Goal: Task Accomplishment & Management: Use online tool/utility

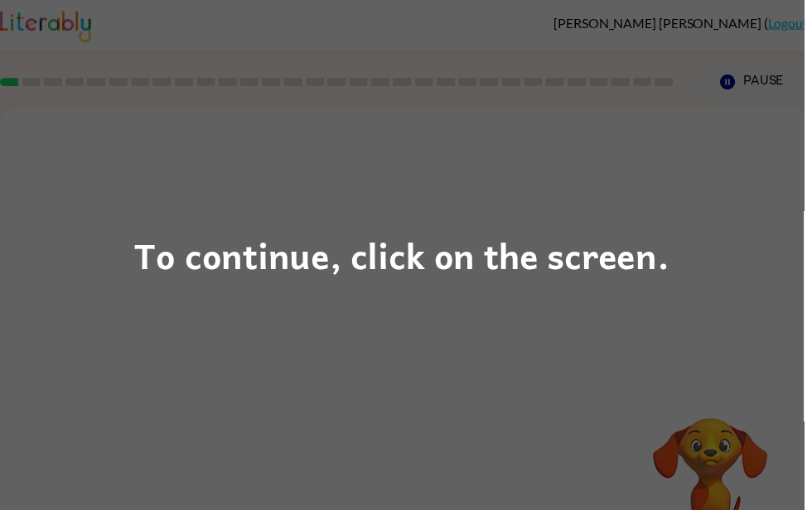
scroll to position [2, 0]
click at [741, 308] on div "To continue, click on the screen." at bounding box center [406, 257] width 812 height 515
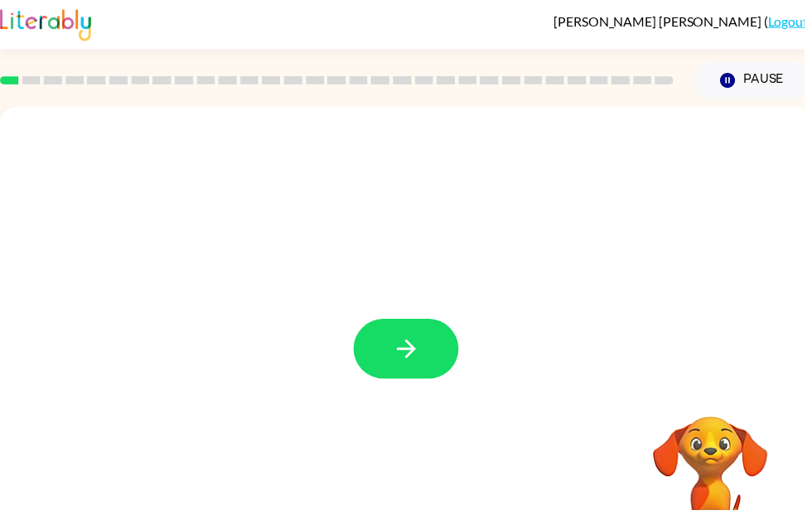
click at [408, 381] on button "button" at bounding box center [410, 352] width 106 height 60
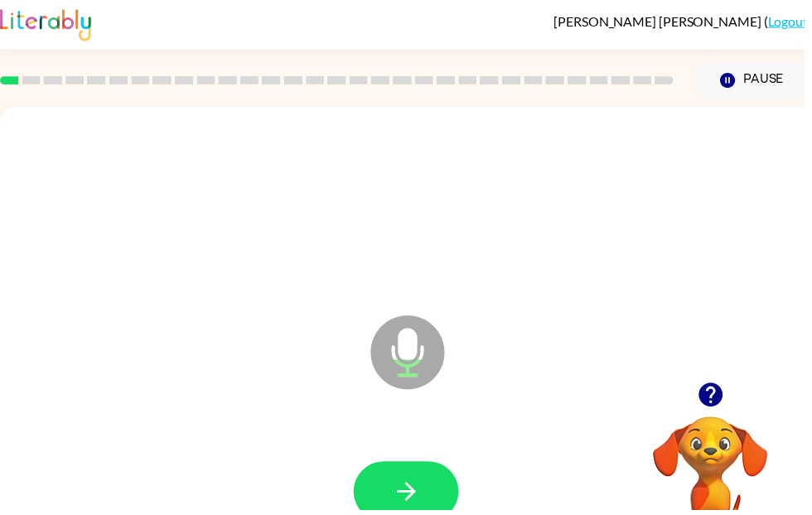
click at [410, 488] on icon "button" at bounding box center [409, 496] width 19 height 19
click at [420, 482] on icon "button" at bounding box center [410, 496] width 29 height 29
click at [427, 506] on button "button" at bounding box center [410, 497] width 106 height 60
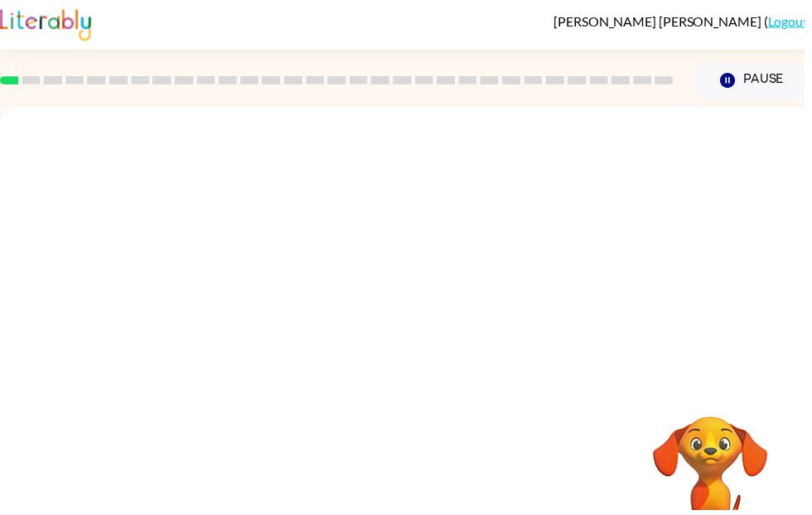
click at [739, 467] on video "Your browser must support playing .mp4 files to use Literably. Please try using…" at bounding box center [718, 478] width 166 height 166
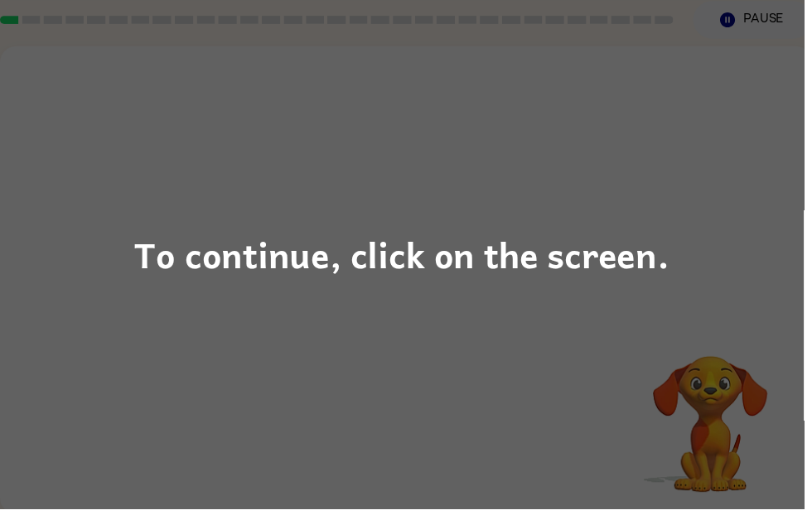
scroll to position [62, 0]
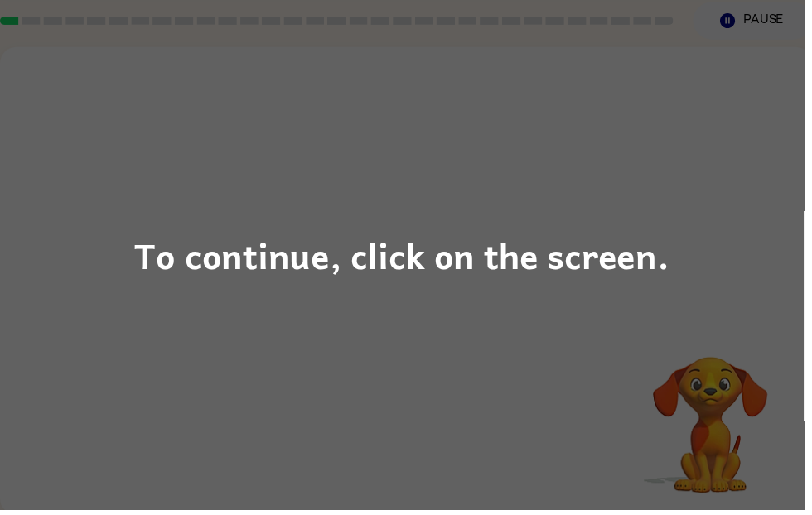
click at [618, 272] on div "To continue, click on the screen." at bounding box center [406, 258] width 540 height 56
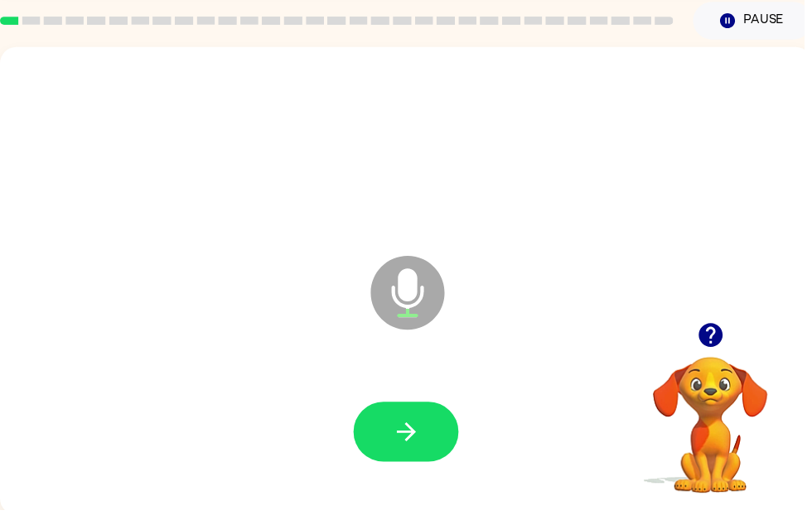
click at [427, 418] on button "button" at bounding box center [410, 436] width 106 height 60
click at [428, 421] on button "button" at bounding box center [410, 436] width 106 height 60
click at [420, 413] on button "button" at bounding box center [410, 436] width 106 height 60
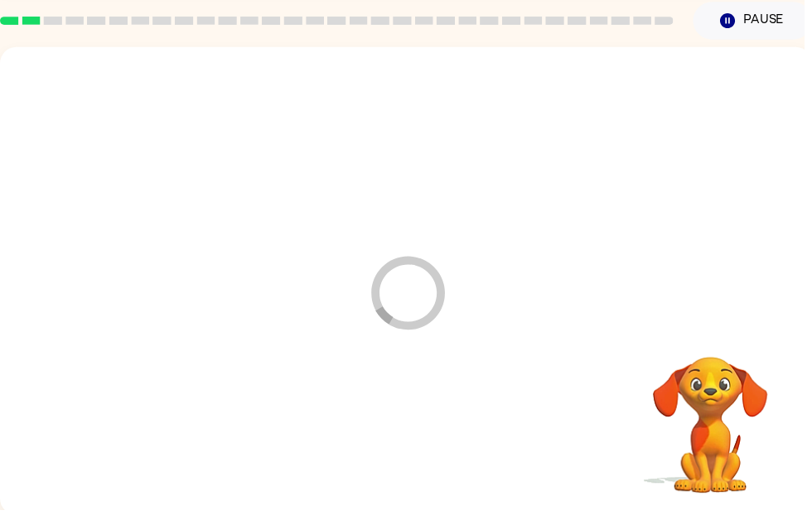
click at [430, 424] on div at bounding box center [410, 437] width 787 height 136
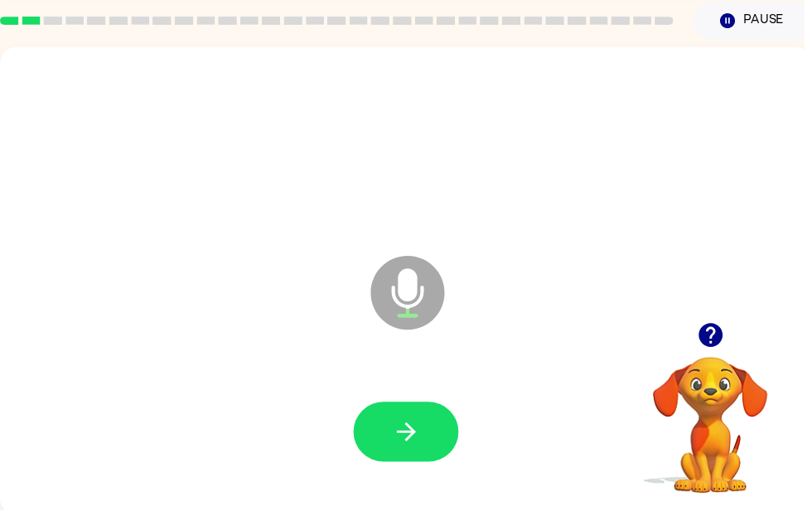
click at [427, 448] on button "button" at bounding box center [410, 436] width 106 height 60
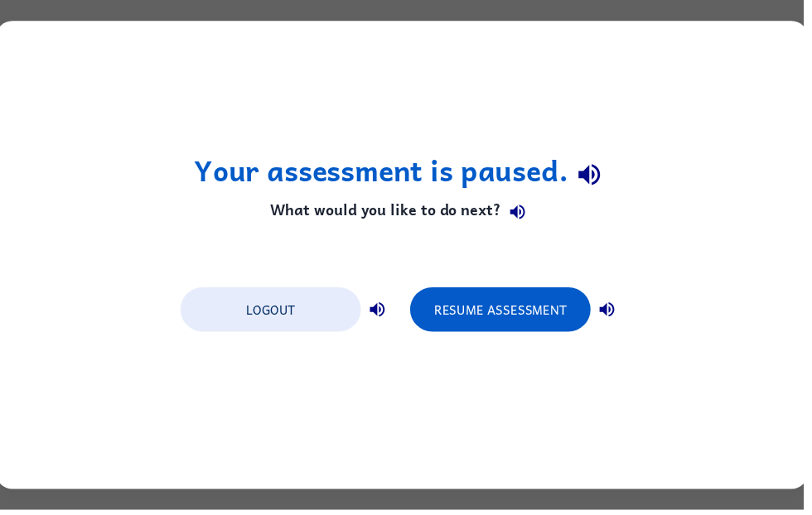
scroll to position [0, 0]
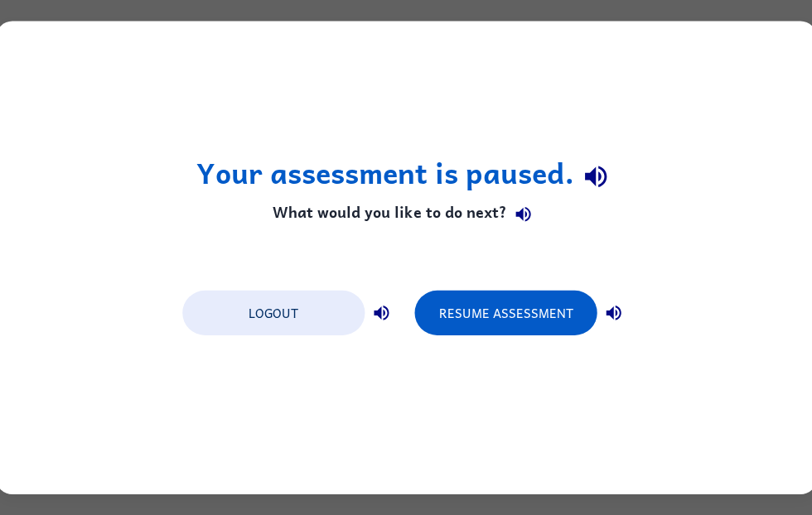
click at [514, 307] on button "Resume Assessment" at bounding box center [505, 313] width 182 height 45
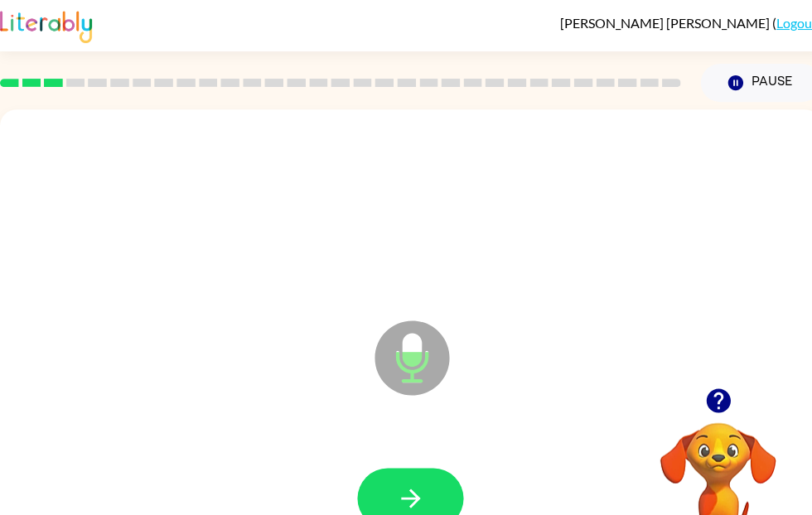
click at [396, 483] on button "button" at bounding box center [410, 498] width 106 height 60
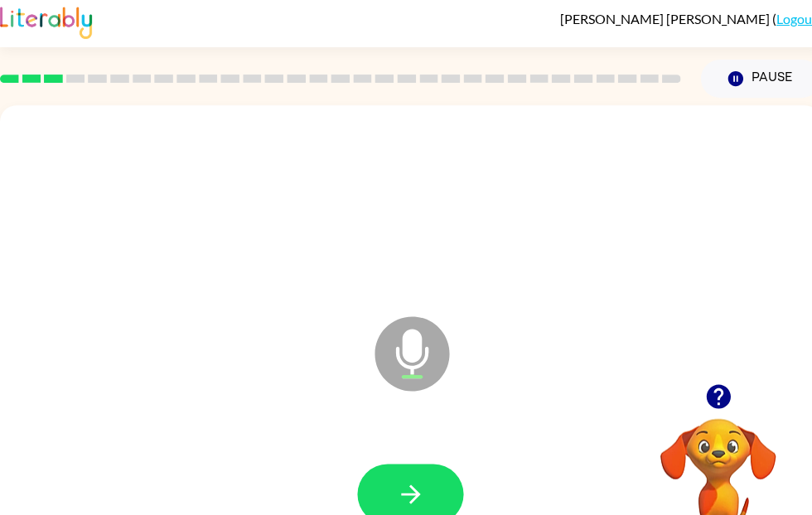
click at [418, 477] on button "button" at bounding box center [410, 494] width 106 height 60
click at [420, 503] on icon "button" at bounding box center [410, 494] width 29 height 29
click at [415, 500] on icon "button" at bounding box center [409, 494] width 19 height 19
click at [412, 479] on button "button" at bounding box center [410, 494] width 106 height 60
click at [418, 508] on icon "button" at bounding box center [410, 494] width 29 height 29
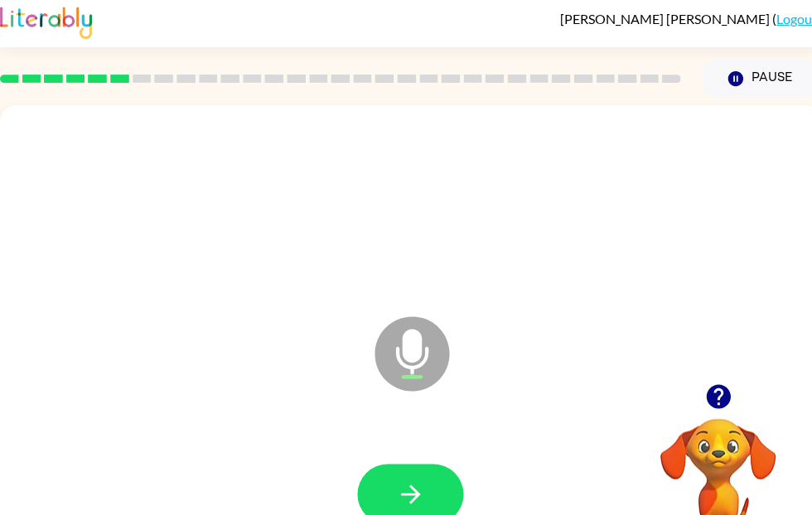
click at [411, 490] on icon "button" at bounding box center [410, 494] width 29 height 29
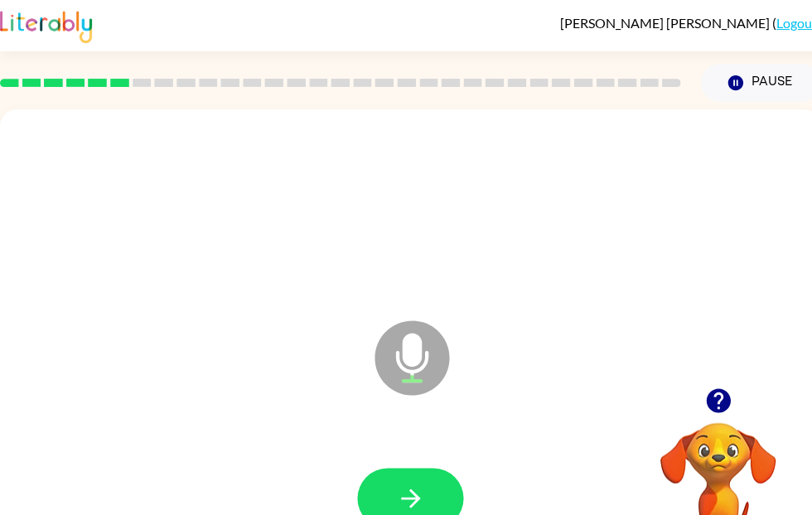
click at [411, 487] on icon "button" at bounding box center [410, 498] width 29 height 29
click at [410, 510] on div at bounding box center [410, 498] width 106 height 60
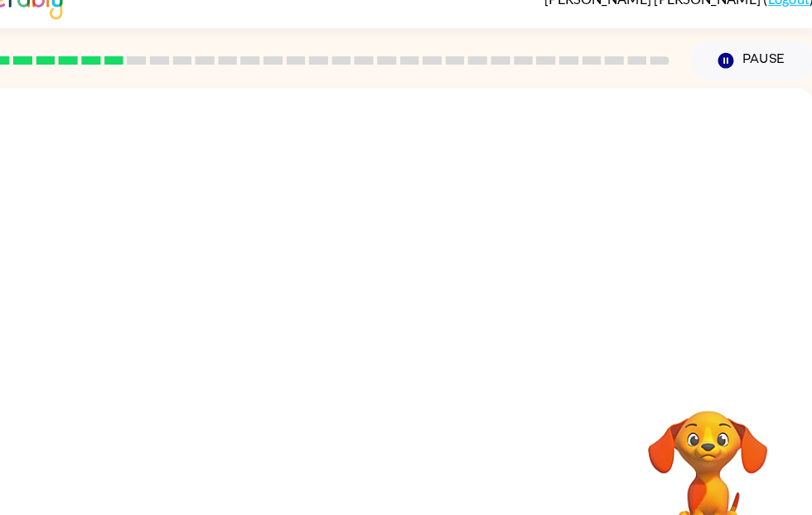
scroll to position [13, 7]
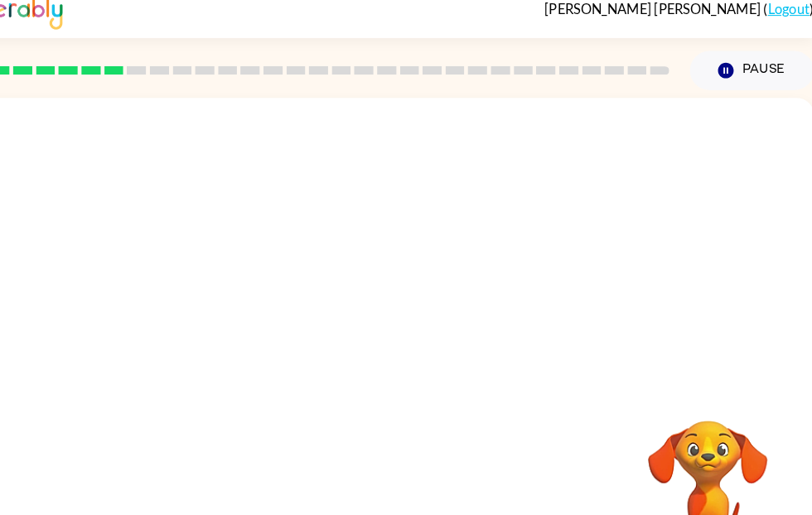
click at [732, 338] on div at bounding box center [403, 235] width 820 height 278
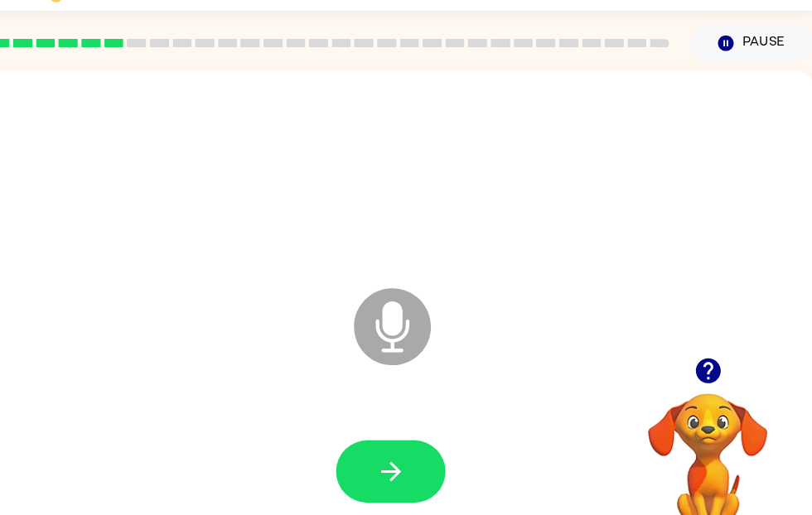
scroll to position [41, 7]
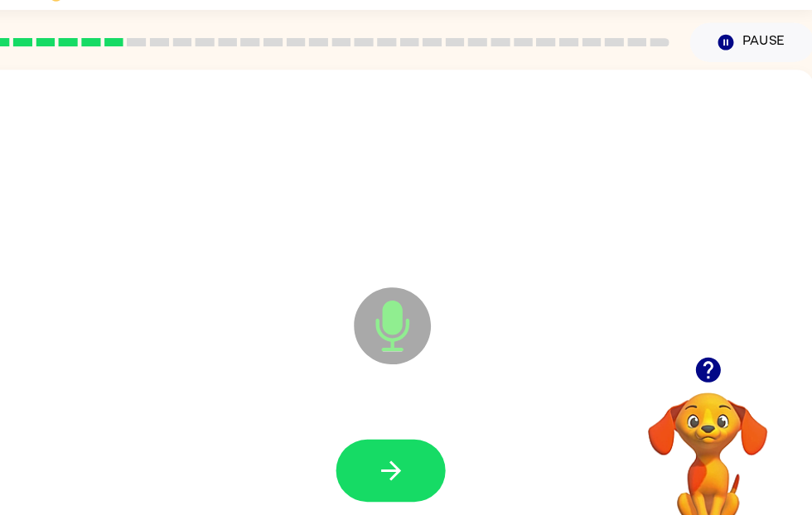
click at [385, 423] on div at bounding box center [402, 457] width 787 height 136
click at [394, 449] on button "button" at bounding box center [403, 457] width 106 height 60
click at [403, 443] on button "button" at bounding box center [403, 457] width 106 height 60
click at [389, 443] on icon "button" at bounding box center [403, 456] width 29 height 29
click at [389, 448] on icon "button" at bounding box center [403, 456] width 29 height 29
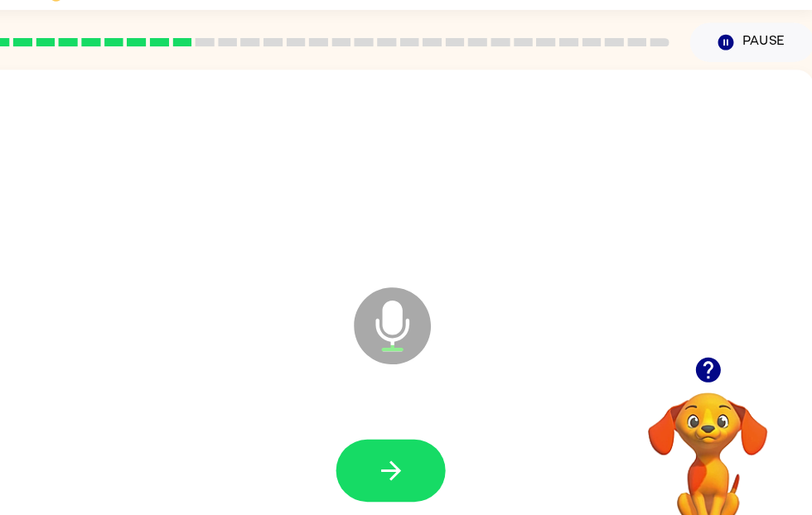
click at [393, 452] on icon "button" at bounding box center [402, 456] width 19 height 19
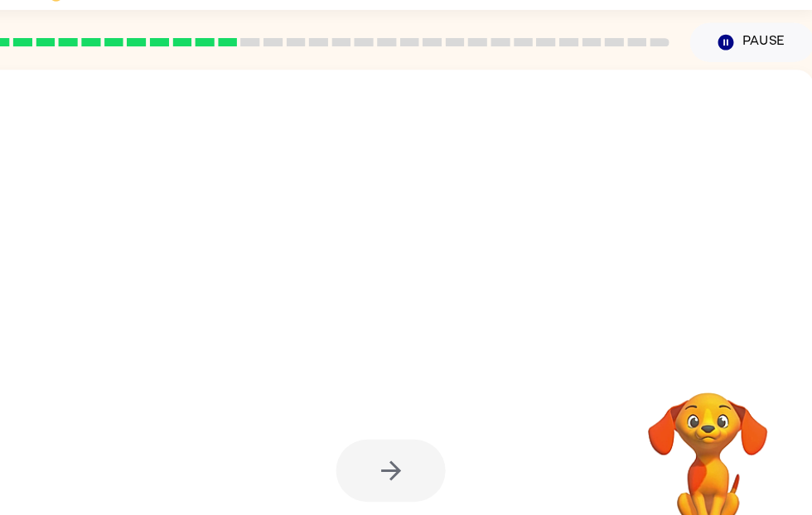
click at [375, 428] on div at bounding box center [403, 457] width 106 height 60
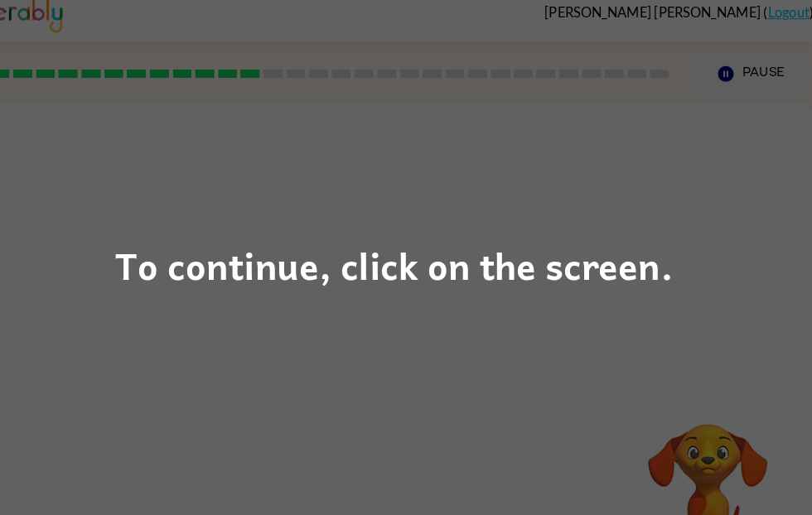
scroll to position [0, 7]
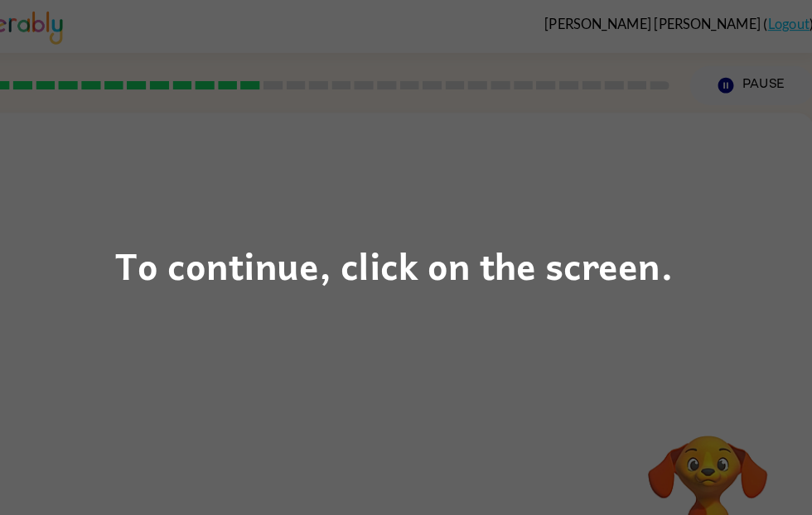
click at [147, 278] on div "To continue, click on the screen." at bounding box center [406, 258] width 540 height 56
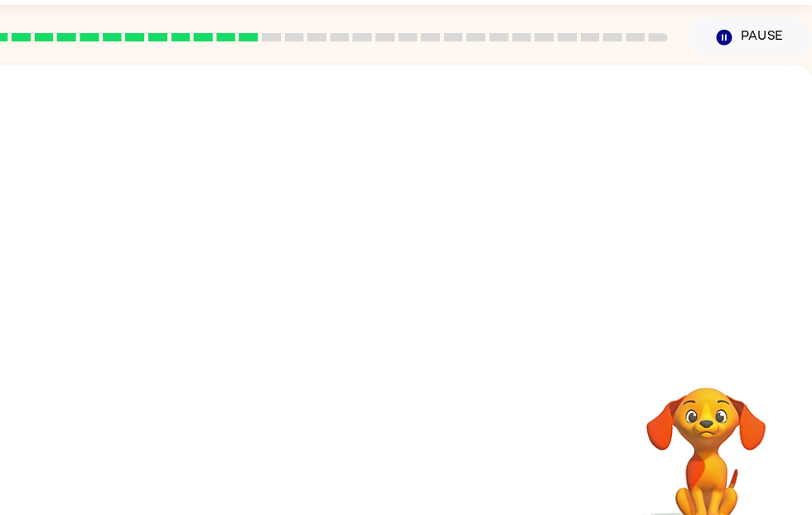
scroll to position [33, 8]
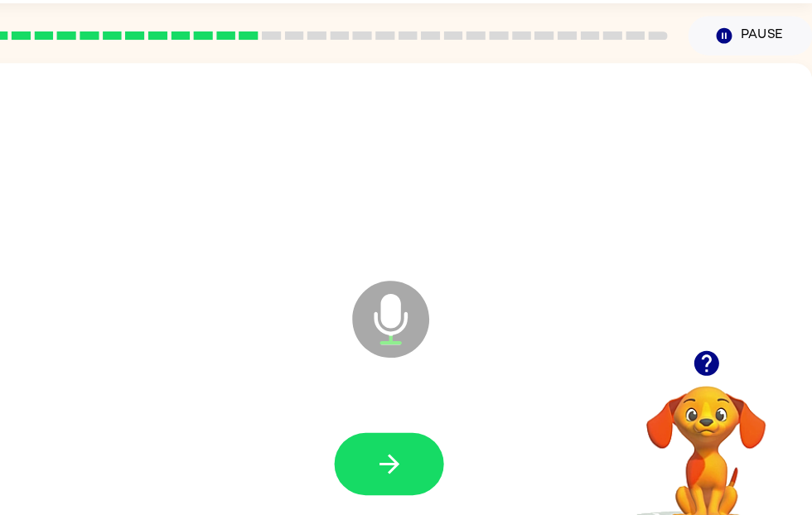
click at [388, 451] on icon "button" at bounding box center [402, 465] width 29 height 29
click at [371, 435] on button "button" at bounding box center [402, 465] width 106 height 60
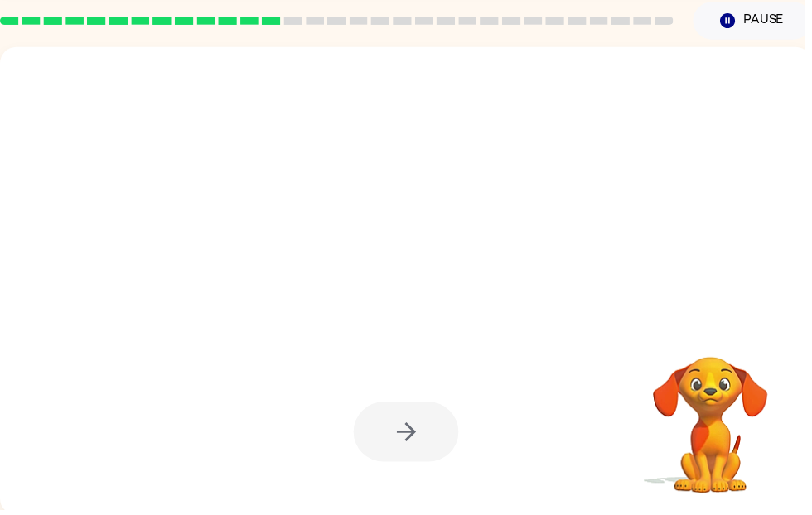
scroll to position [62, 0]
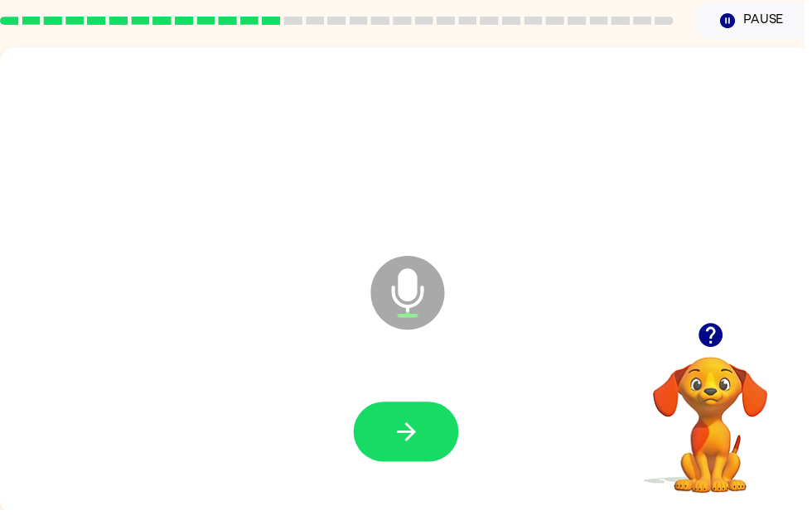
click at [394, 440] on button "button" at bounding box center [410, 436] width 106 height 60
click at [417, 430] on icon "button" at bounding box center [410, 436] width 29 height 29
click at [403, 433] on icon "button" at bounding box center [410, 436] width 29 height 29
click at [410, 436] on icon "button" at bounding box center [409, 436] width 19 height 19
click at [413, 412] on button "button" at bounding box center [410, 436] width 106 height 60
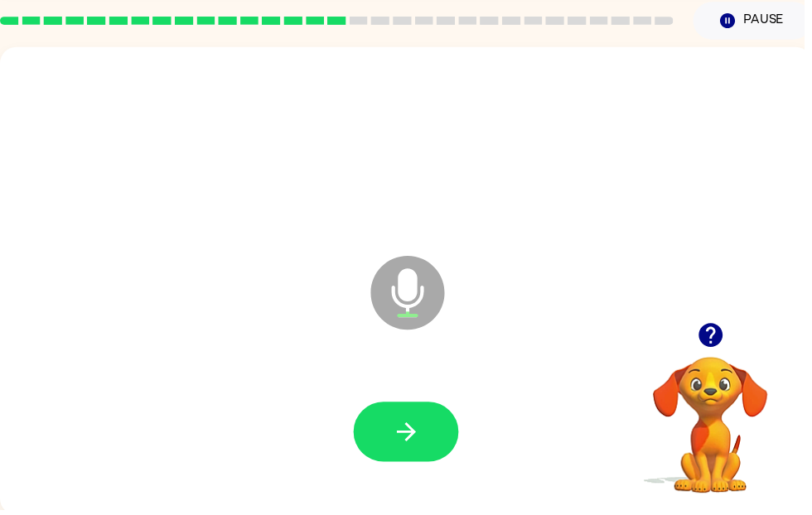
click at [387, 436] on button "button" at bounding box center [410, 436] width 106 height 60
click at [417, 446] on icon "button" at bounding box center [410, 436] width 29 height 29
click at [403, 423] on icon "button" at bounding box center [410, 436] width 29 height 29
click at [418, 409] on button "button" at bounding box center [410, 436] width 106 height 60
click at [448, 431] on button "button" at bounding box center [410, 436] width 106 height 60
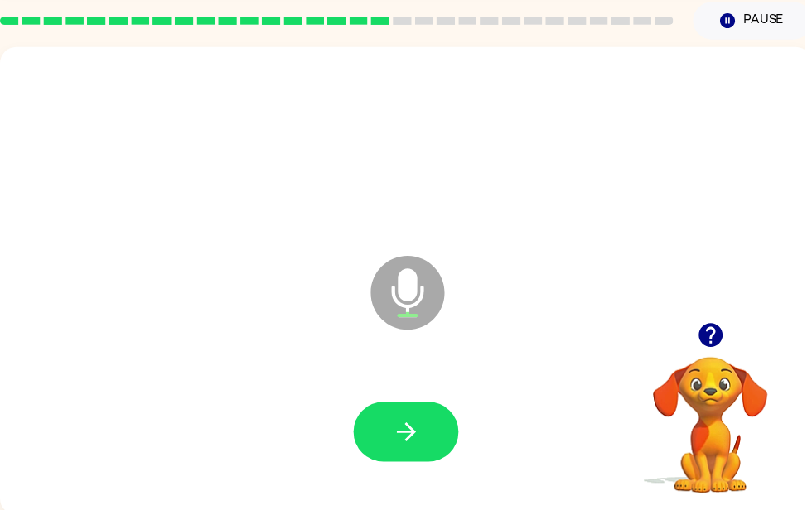
click at [410, 410] on button "button" at bounding box center [410, 436] width 106 height 60
click at [404, 446] on icon "button" at bounding box center [410, 436] width 29 height 29
click at [412, 442] on icon "button" at bounding box center [409, 436] width 19 height 19
click at [413, 432] on icon "button" at bounding box center [409, 436] width 19 height 19
click at [404, 437] on icon "button" at bounding box center [409, 436] width 19 height 19
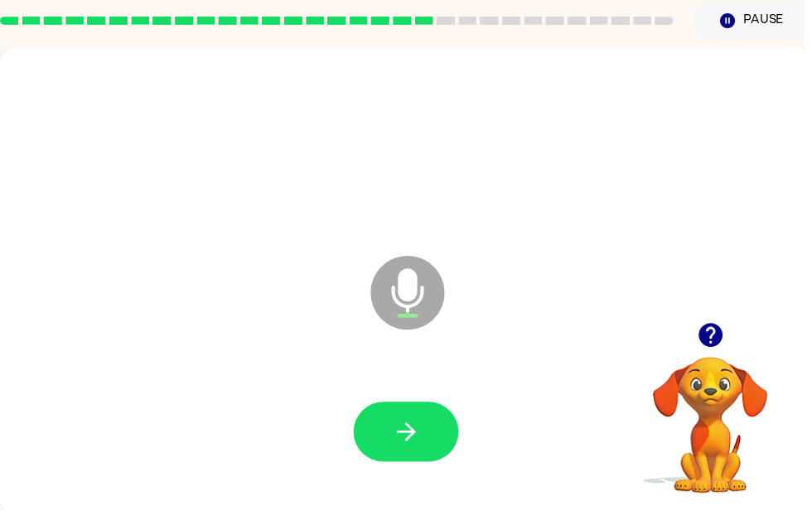
click at [408, 433] on icon "button" at bounding box center [410, 436] width 29 height 29
click at [428, 444] on button "button" at bounding box center [410, 436] width 106 height 60
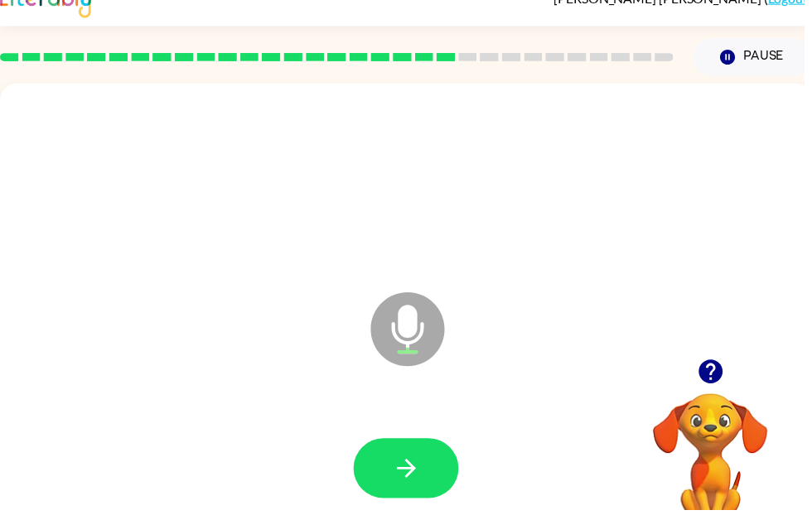
scroll to position [0, 0]
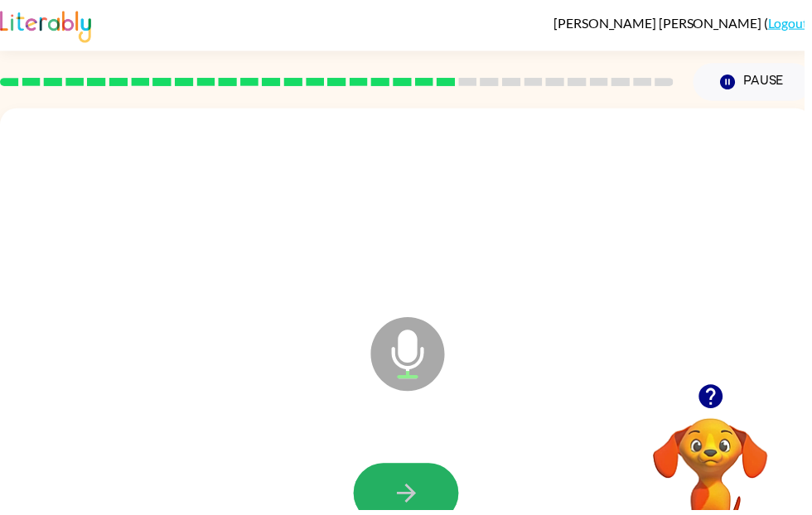
click at [430, 490] on button "button" at bounding box center [410, 498] width 106 height 60
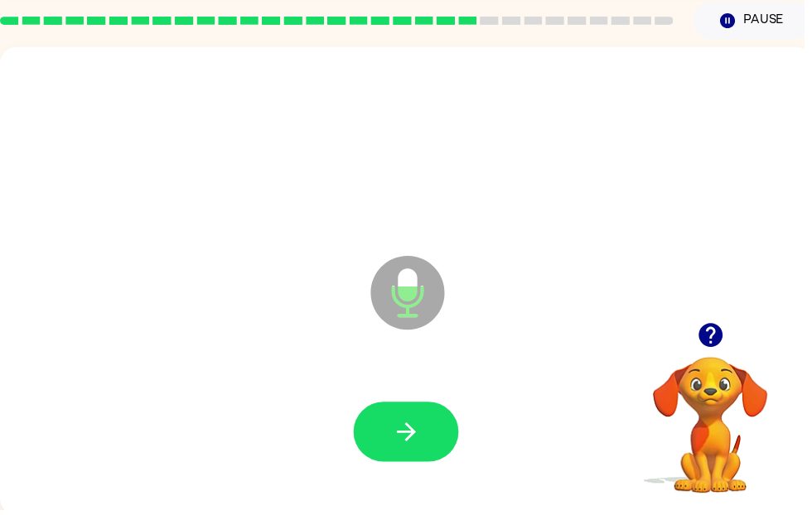
scroll to position [60, 0]
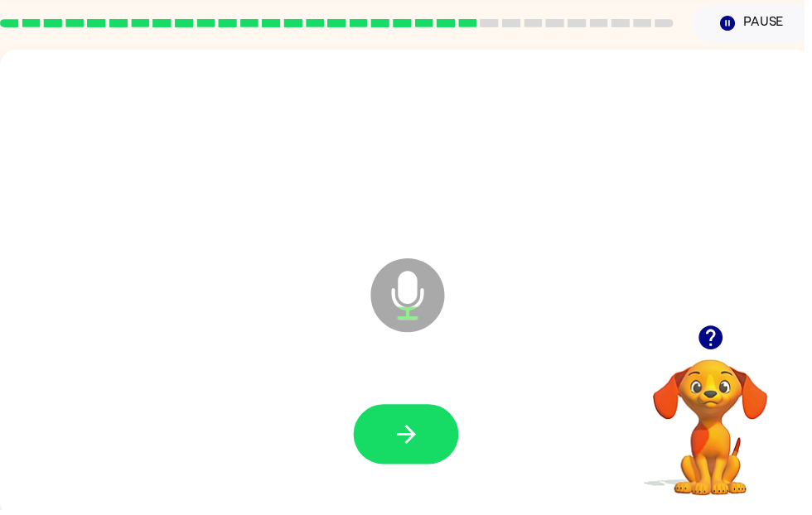
click at [379, 420] on button "button" at bounding box center [410, 439] width 106 height 60
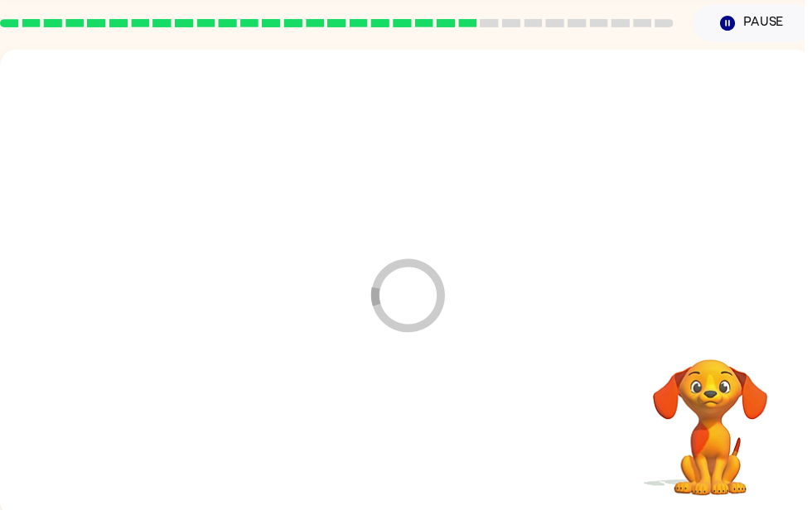
click at [409, 413] on div at bounding box center [410, 439] width 787 height 136
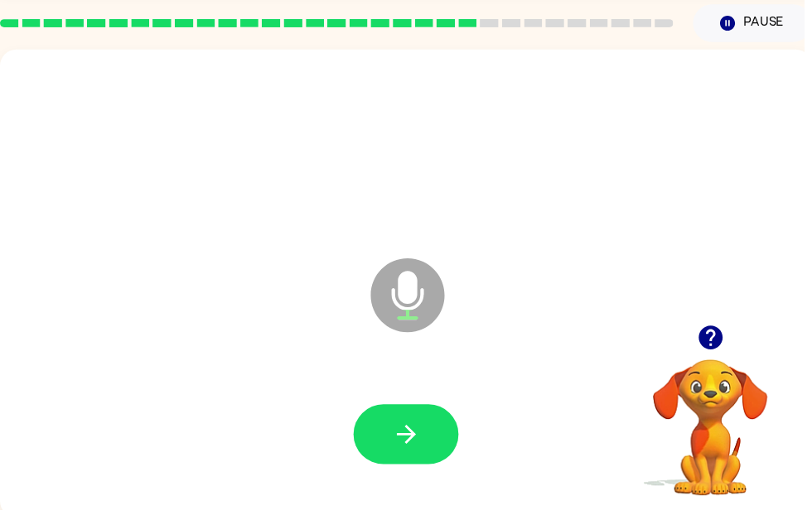
click at [386, 419] on button "button" at bounding box center [410, 439] width 106 height 60
click at [414, 438] on icon "button" at bounding box center [410, 438] width 29 height 29
click at [391, 409] on button "button" at bounding box center [410, 439] width 106 height 60
click at [402, 434] on icon "button" at bounding box center [410, 438] width 29 height 29
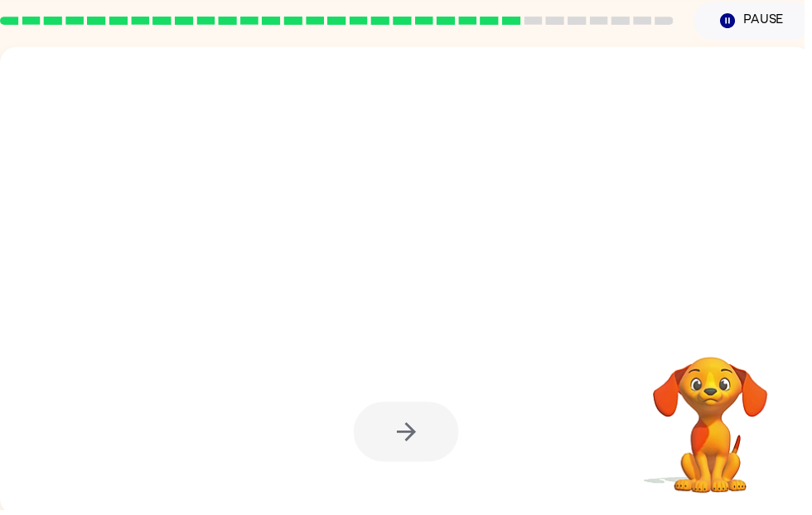
scroll to position [62, 0]
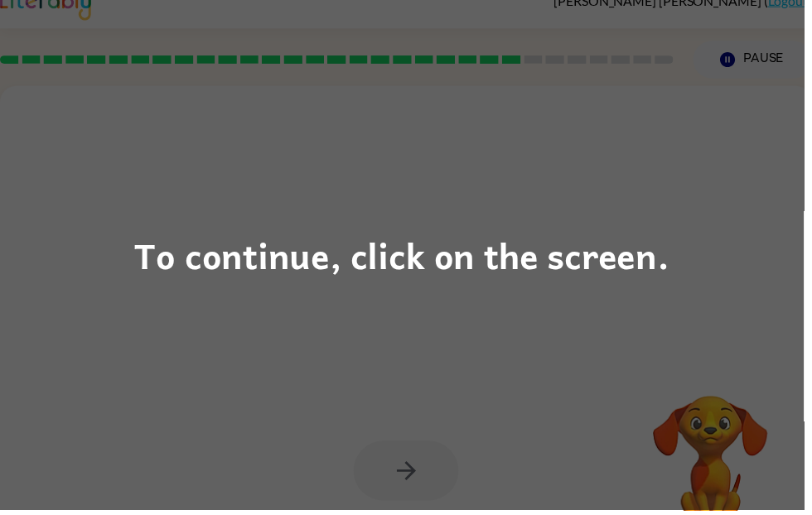
click at [495, 249] on div "To continue, click on the screen." at bounding box center [406, 258] width 540 height 56
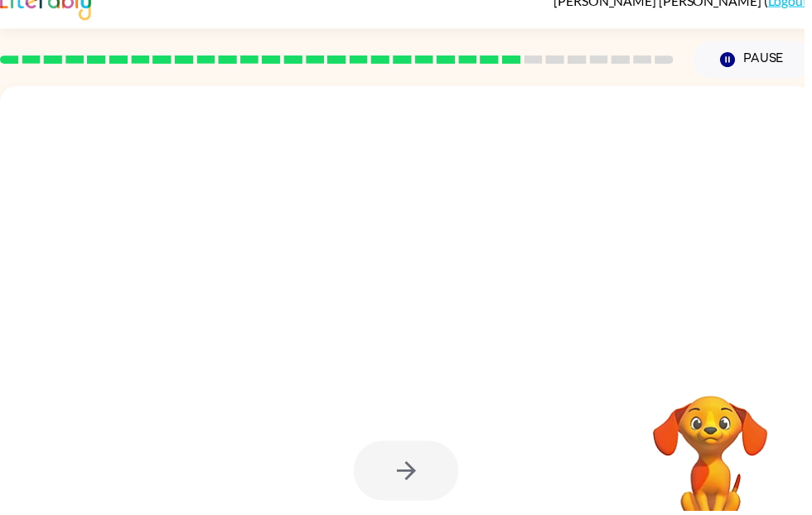
scroll to position [23, 0]
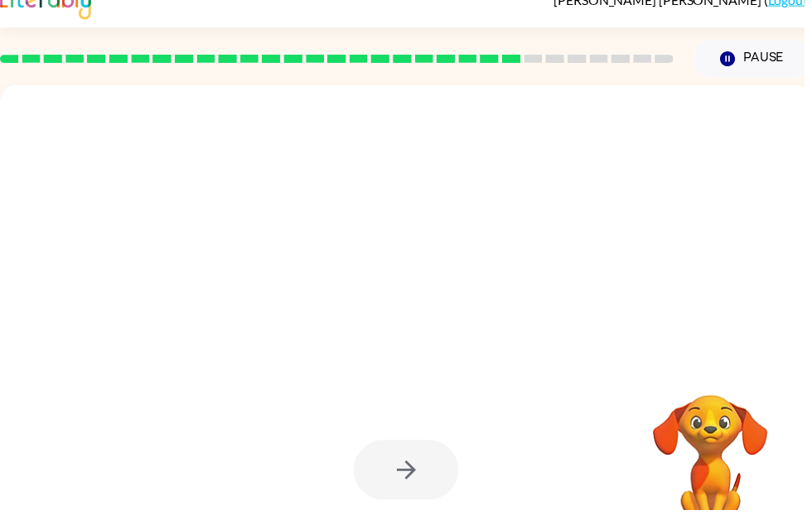
click at [501, 265] on div at bounding box center [371, 294] width 708 height 60
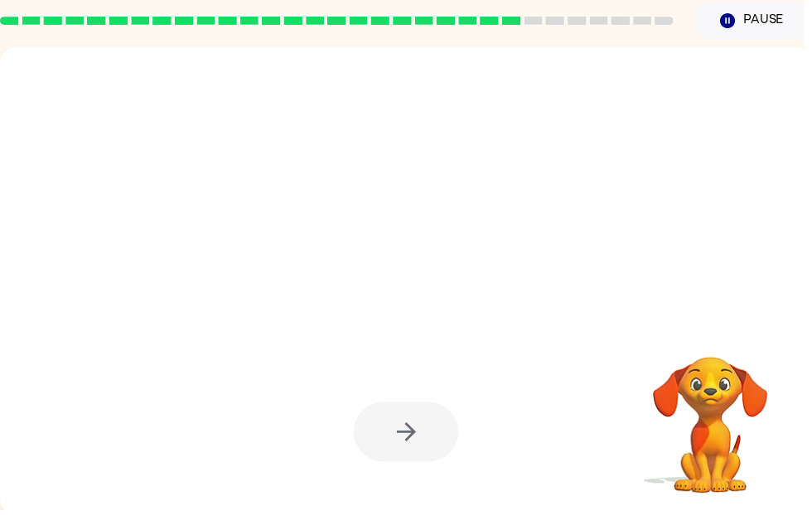
scroll to position [62, 0]
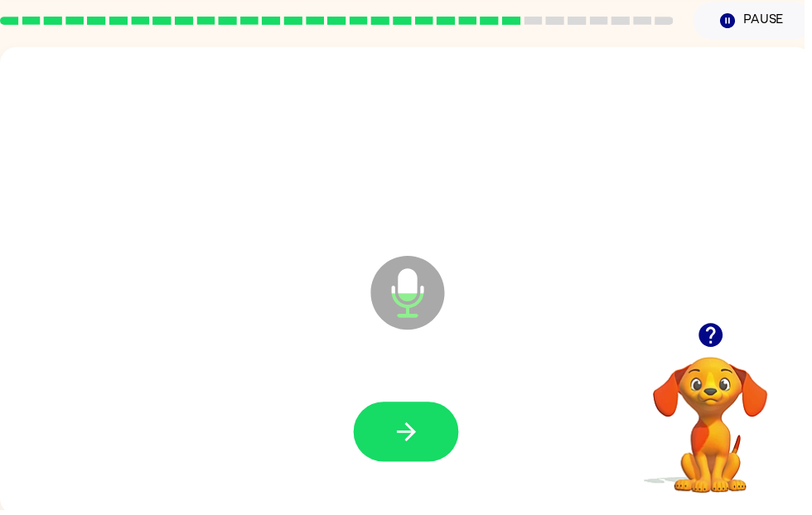
click at [423, 420] on button "button" at bounding box center [410, 436] width 106 height 60
click at [404, 422] on icon "button" at bounding box center [410, 436] width 29 height 29
click at [367, 448] on button "button" at bounding box center [410, 436] width 106 height 60
click at [380, 389] on div at bounding box center [410, 437] width 787 height 136
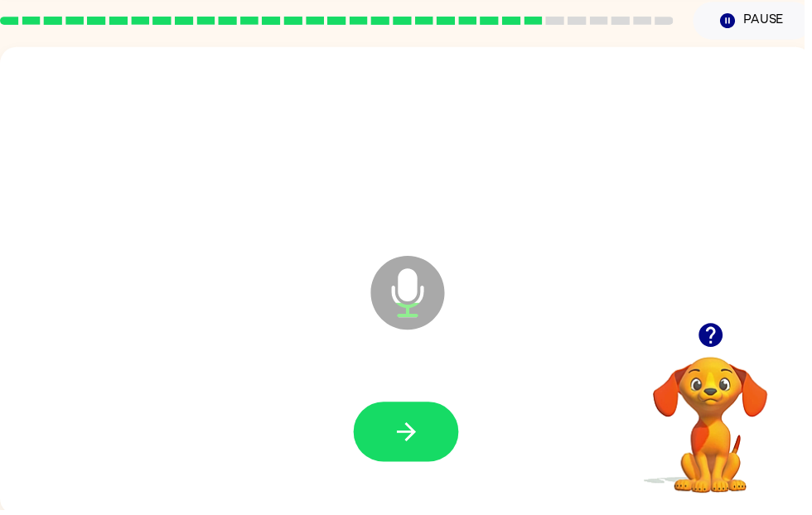
click at [408, 421] on button "button" at bounding box center [410, 436] width 106 height 60
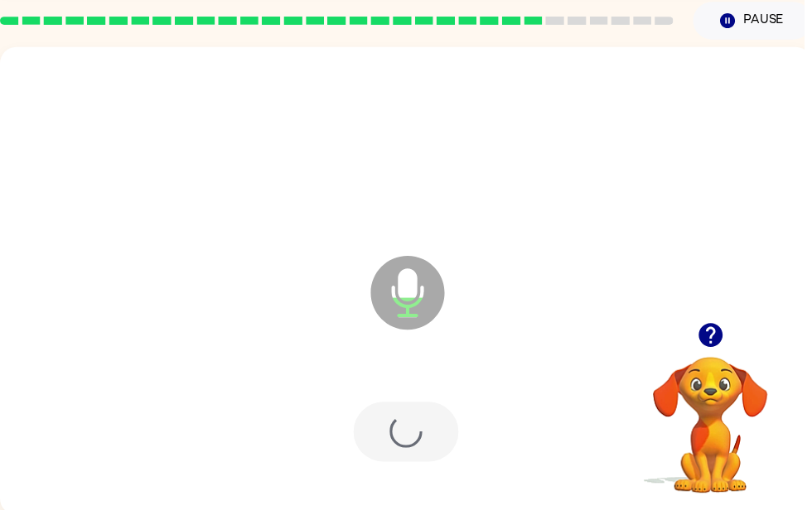
click at [409, 416] on div at bounding box center [410, 436] width 106 height 60
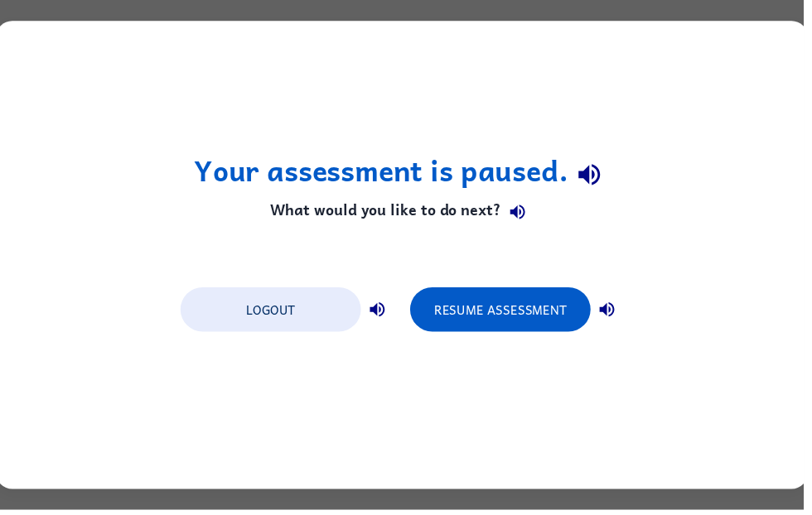
scroll to position [0, 0]
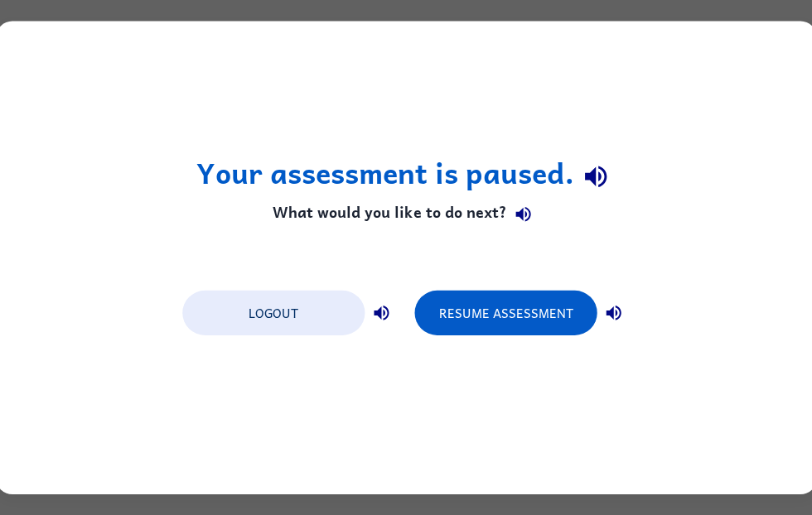
click at [276, 338] on div "Logout Resume Assessment" at bounding box center [406, 311] width 464 height 63
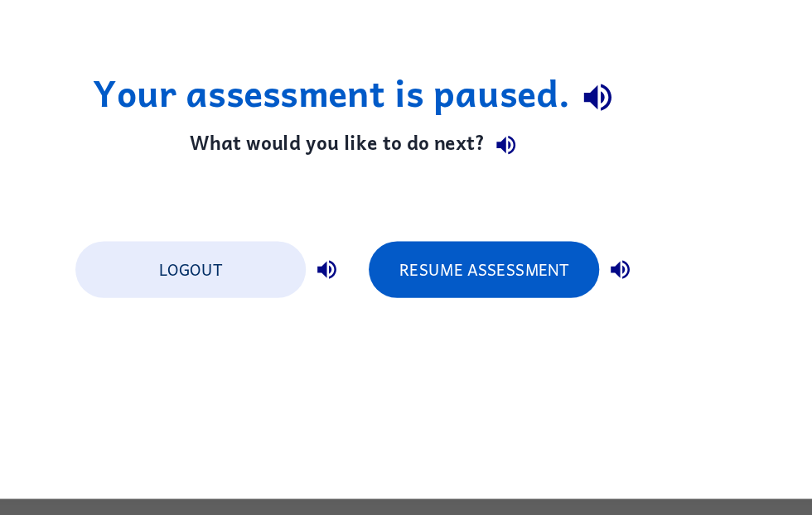
click at [414, 291] on button "Resume Assessment" at bounding box center [505, 313] width 182 height 45
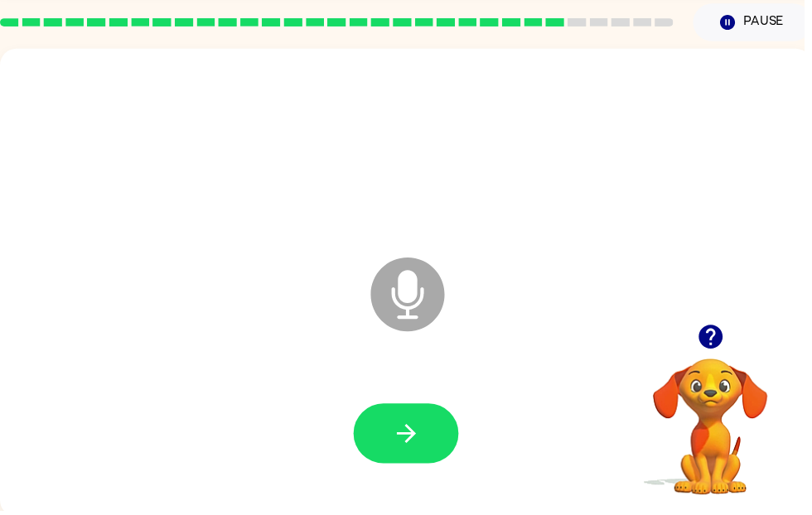
scroll to position [60, 0]
click at [427, 439] on button "button" at bounding box center [410, 438] width 106 height 60
click at [399, 435] on icon "button" at bounding box center [410, 437] width 29 height 29
click at [444, 428] on button "button" at bounding box center [410, 438] width 106 height 60
click at [410, 441] on icon "button" at bounding box center [410, 437] width 29 height 29
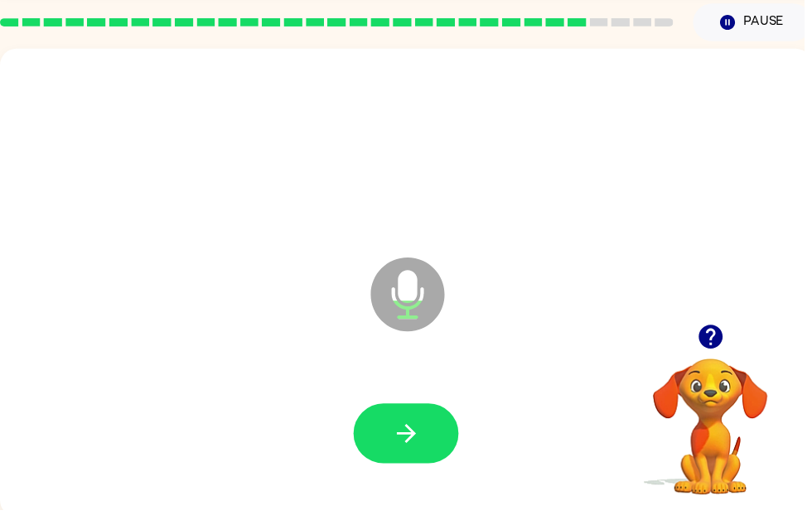
click at [434, 447] on button "button" at bounding box center [410, 438] width 106 height 60
click at [784, 515] on div "Microphone The Microphone is here when it is your turn to talk" at bounding box center [410, 285] width 820 height 473
click at [438, 415] on button "button" at bounding box center [410, 438] width 106 height 60
click at [429, 447] on button "button" at bounding box center [410, 438] width 106 height 60
click at [433, 425] on button "button" at bounding box center [410, 438] width 106 height 60
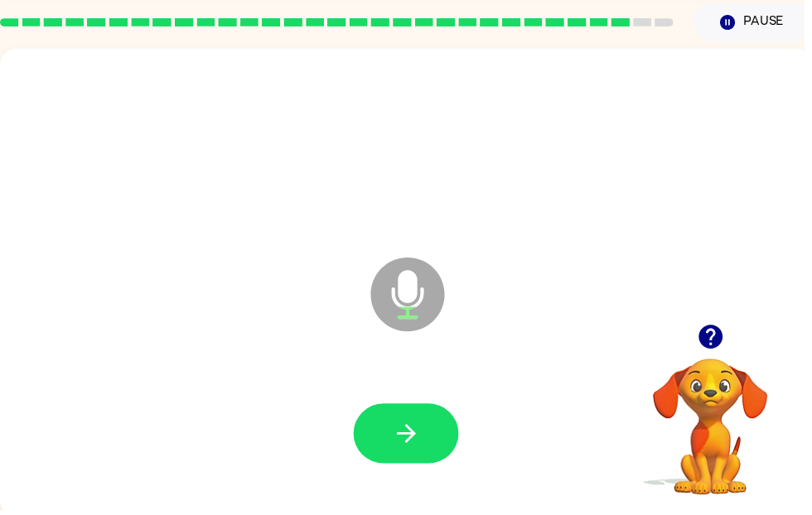
click at [407, 449] on icon "button" at bounding box center [410, 437] width 29 height 29
click at [406, 448] on icon "button" at bounding box center [410, 437] width 29 height 29
click at [786, 449] on video "Your browser must support playing .mp4 files to use Literably. Please try using…" at bounding box center [718, 419] width 166 height 166
click at [415, 404] on div at bounding box center [410, 438] width 787 height 136
click at [428, 434] on button "button" at bounding box center [410, 438] width 106 height 60
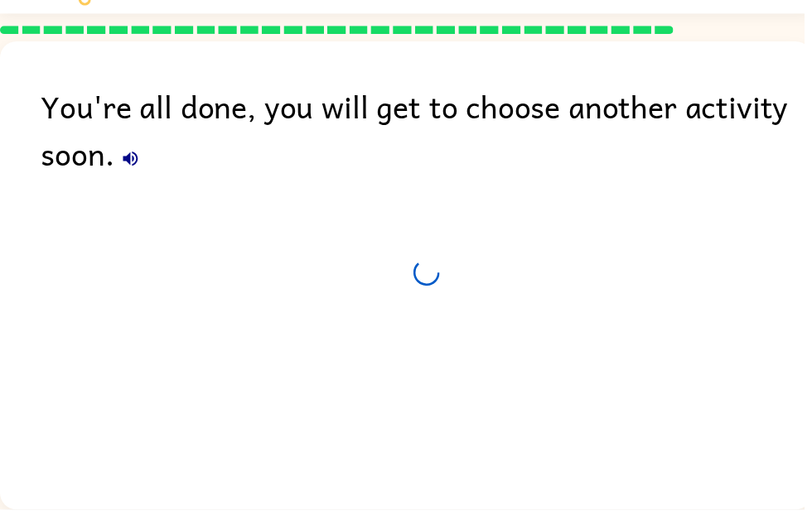
scroll to position [56, 0]
